Goal: Information Seeking & Learning: Learn about a topic

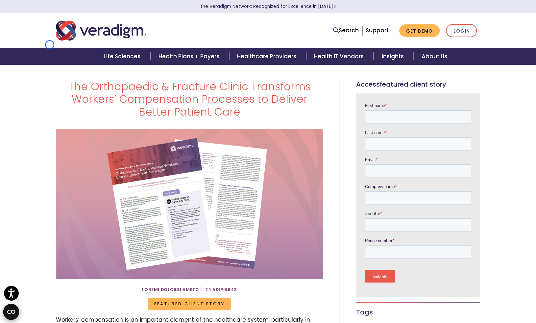
click at [50, 45] on nav "Search Support Get Demo Login" at bounding box center [268, 30] width 536 height 35
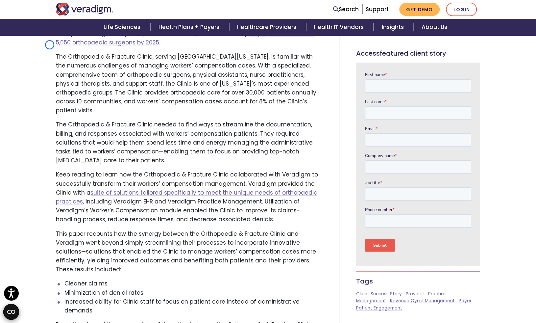
scroll to position [487, 0]
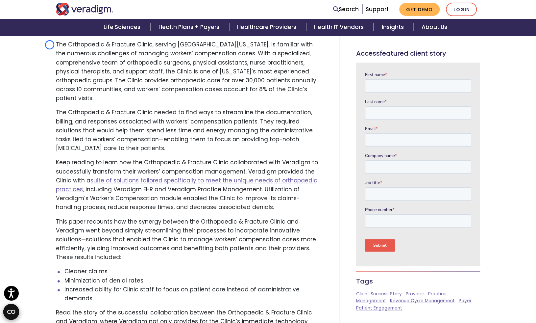
click at [50, 45] on div "The Orthopaedic & Fracture Clinic Transforms Workers’ Compensation Processes to…" at bounding box center [268, 4] width 536 height 854
click at [50, 62] on div "The Orthopaedic & Fracture Clinic Transforms Workers’ Compensation Processes to…" at bounding box center [268, 4] width 536 height 854
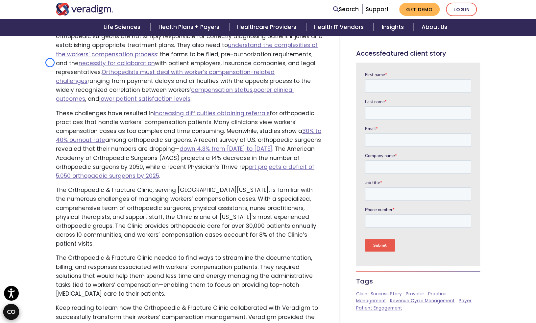
scroll to position [326, 0]
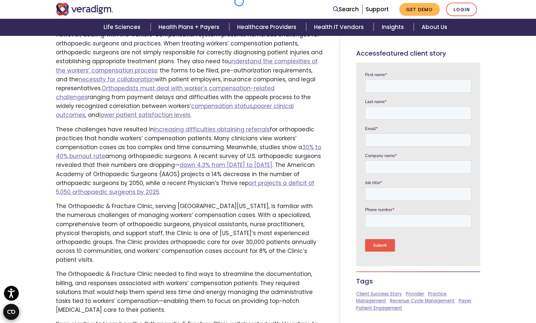
click at [239, 2] on nav "Search Support Get Demo Login" at bounding box center [268, 9] width 536 height 19
click at [35, 45] on div "The Orthopaedic & Fracture Clinic Transforms Workers’ Compensation Processes to…" at bounding box center [268, 166] width 536 height 854
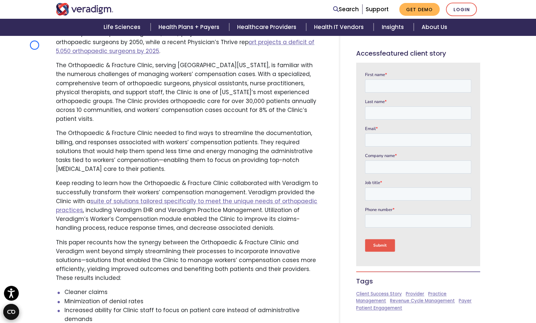
scroll to position [515, 0]
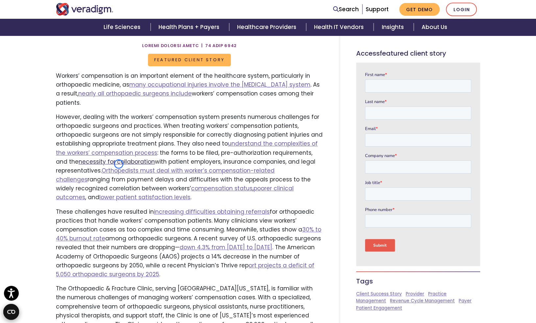
click at [119, 164] on link "necessity for collaboration" at bounding box center [117, 161] width 76 height 8
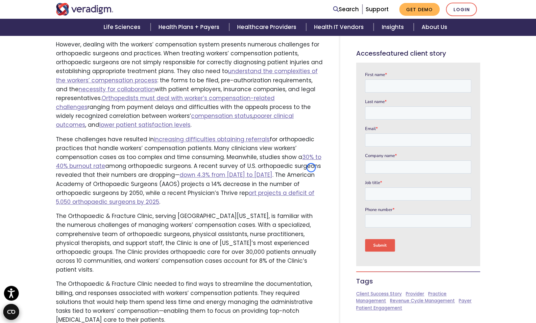
click at [311, 167] on p "These challenges have resulted in increasing difficulties obtaining referrals f…" at bounding box center [189, 171] width 267 height 72
click at [56, 64] on p "However, dealing with the workers’ compensation system presents numerous challe…" at bounding box center [189, 84] width 267 height 89
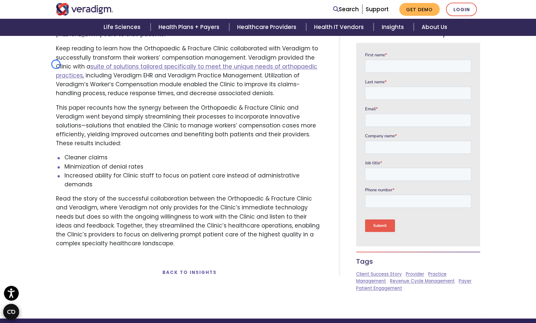
scroll to position [612, 0]
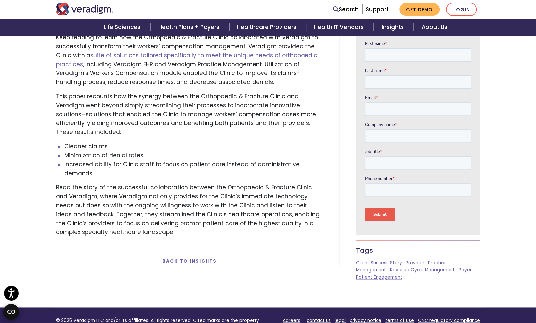
click at [56, 64] on p "Keep reading to learn how the Orthopaedic & Fracture Clinic collaborated with V…" at bounding box center [189, 60] width 267 height 54
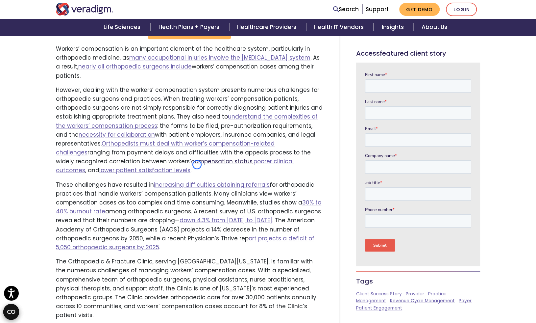
click at [197, 164] on link "compensation status" at bounding box center [221, 161] width 61 height 8
click at [256, 159] on link "poorer clinical outcomes" at bounding box center [175, 165] width 238 height 17
